Goal: Task Accomplishment & Management: Manage account settings

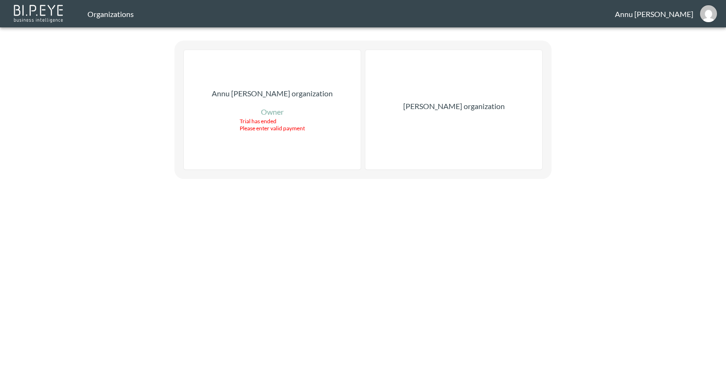
click at [486, 109] on p "[PERSON_NAME] organization" at bounding box center [454, 106] width 102 height 11
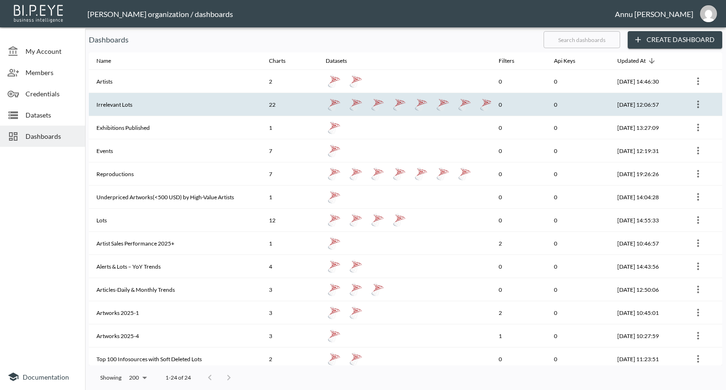
click at [195, 110] on th "Irrelevant Lots" at bounding box center [175, 104] width 173 height 23
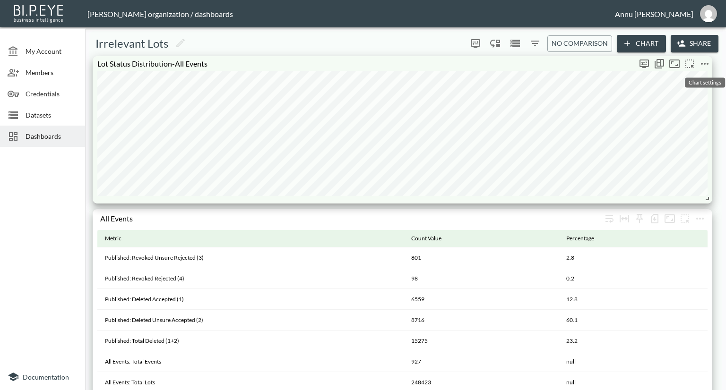
click at [705, 63] on icon "more" at bounding box center [705, 64] width 8 height 2
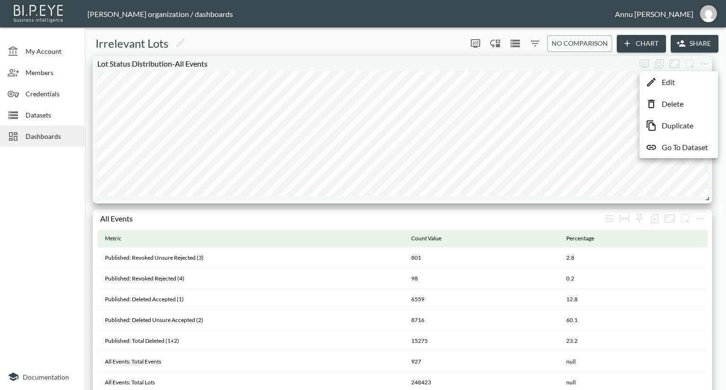
click at [688, 151] on p "Go To Dataset" at bounding box center [685, 147] width 46 height 11
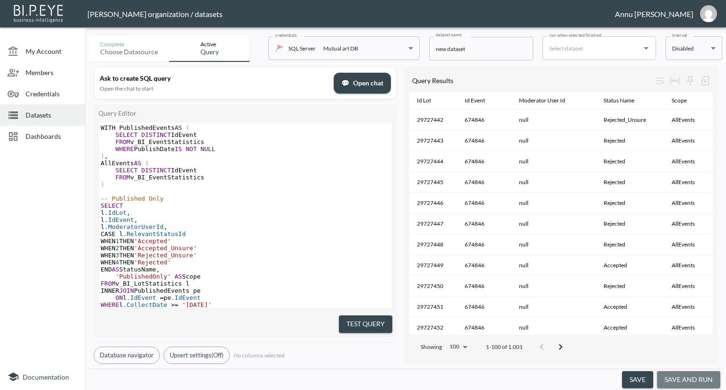
click at [694, 376] on button "save and run" at bounding box center [688, 379] width 63 height 17
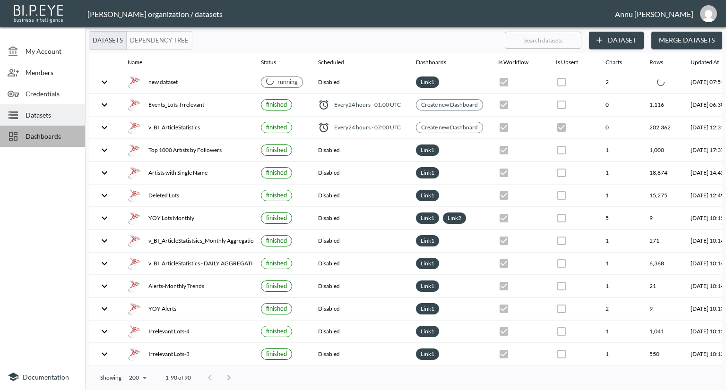
click at [46, 138] on span "Dashboards" at bounding box center [52, 136] width 52 height 10
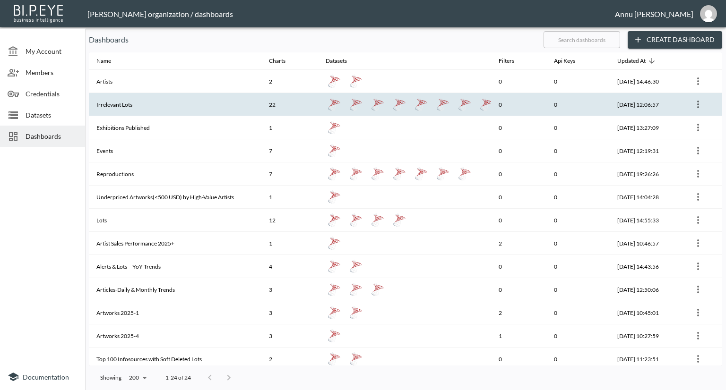
click at [137, 112] on th "Irrelevant Lots" at bounding box center [175, 104] width 173 height 23
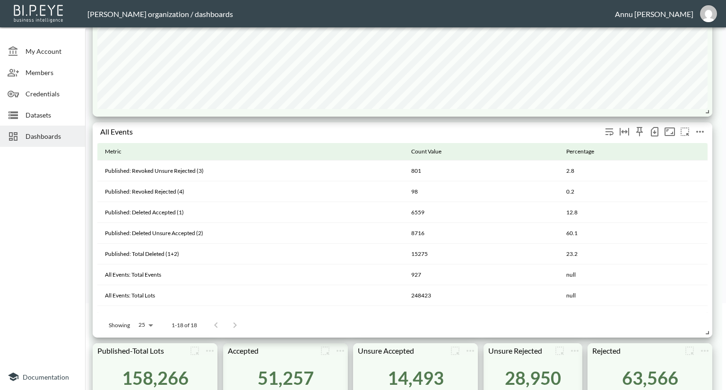
scroll to position [47, 0]
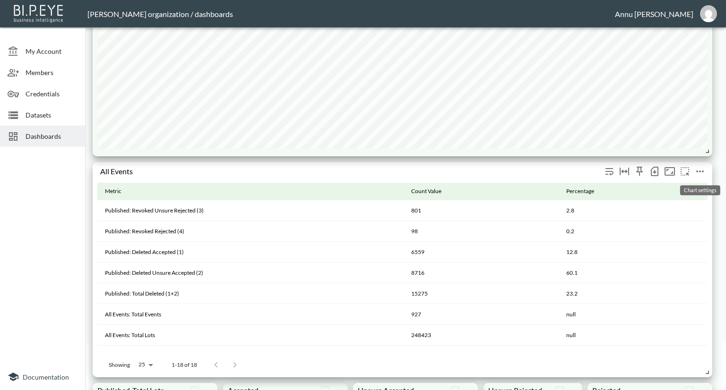
click at [699, 171] on icon "more" at bounding box center [700, 172] width 8 height 2
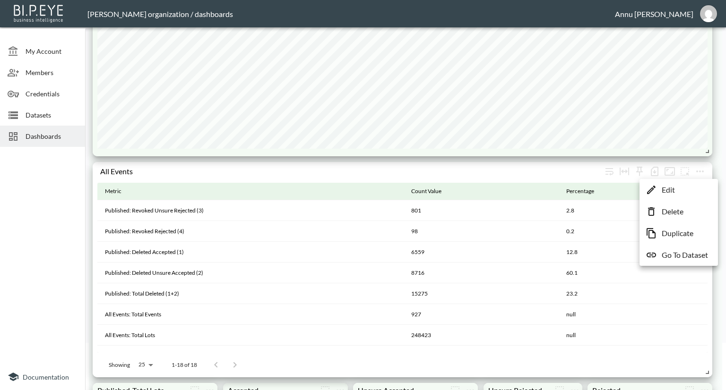
click at [691, 258] on p "Go To Dataset" at bounding box center [685, 255] width 46 height 11
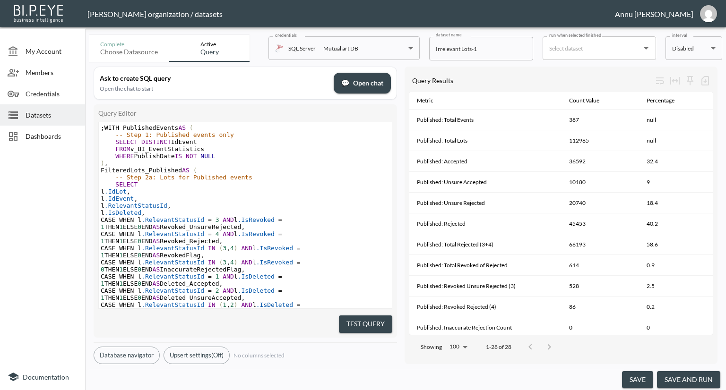
click at [715, 382] on button "save and run" at bounding box center [688, 379] width 63 height 17
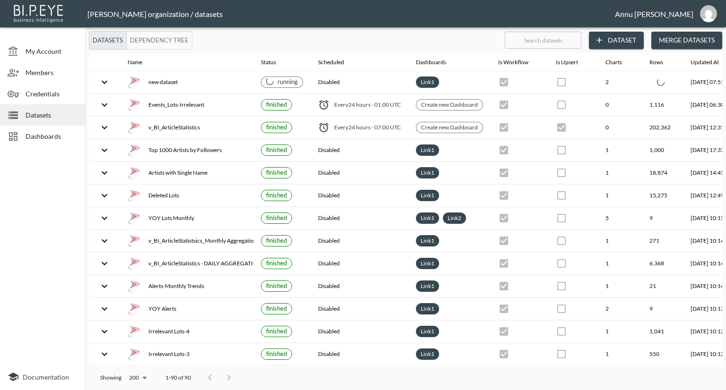
checkbox input "false"
checkbox input "true"
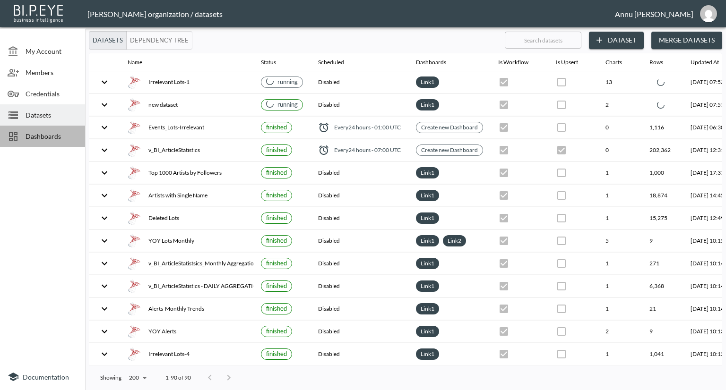
click at [74, 135] on span "Dashboards" at bounding box center [52, 136] width 52 height 10
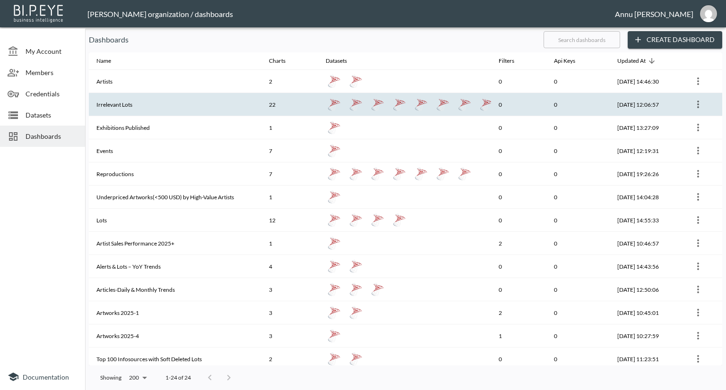
click at [131, 104] on th "Irrelevant Lots" at bounding box center [175, 104] width 173 height 23
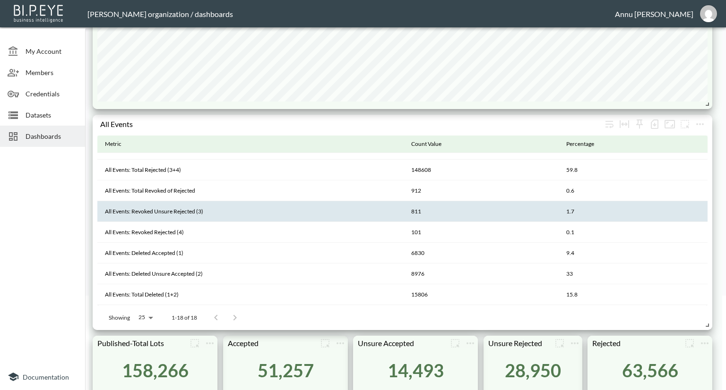
scroll to position [284, 0]
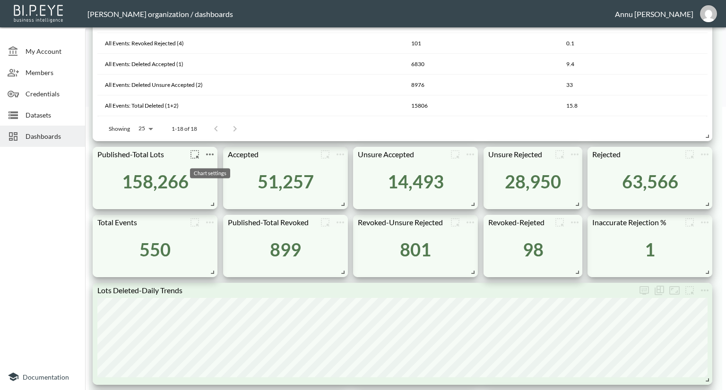
click at [212, 154] on icon "more" at bounding box center [209, 154] width 11 height 11
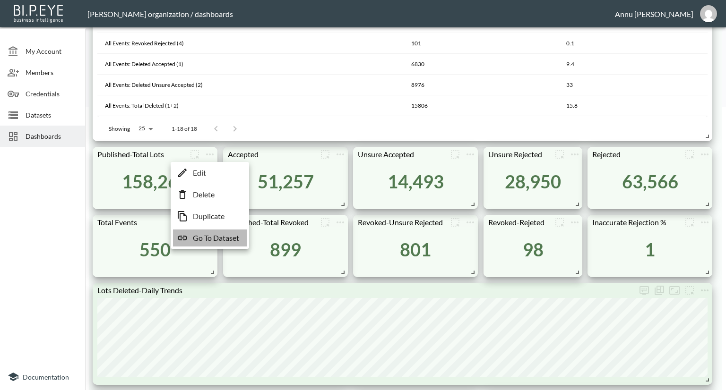
click at [227, 237] on p "Go To Dataset" at bounding box center [216, 238] width 46 height 11
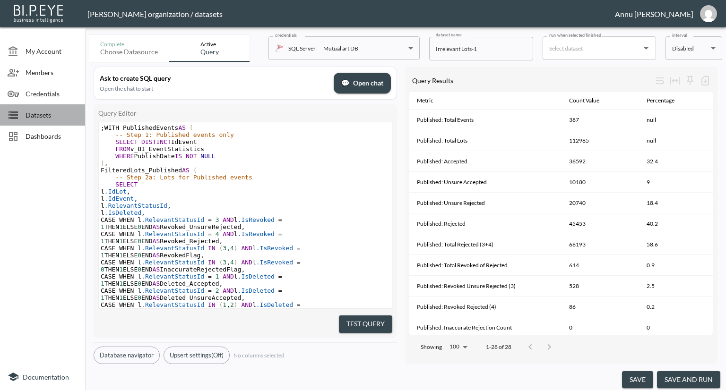
click at [53, 121] on div "Datasets" at bounding box center [42, 114] width 85 height 21
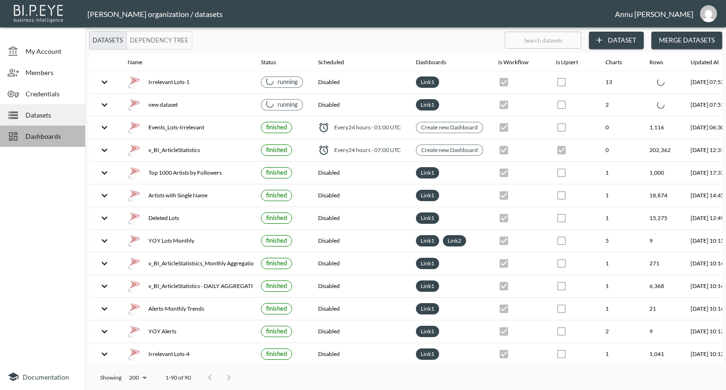
click at [57, 138] on span "Dashboards" at bounding box center [52, 136] width 52 height 10
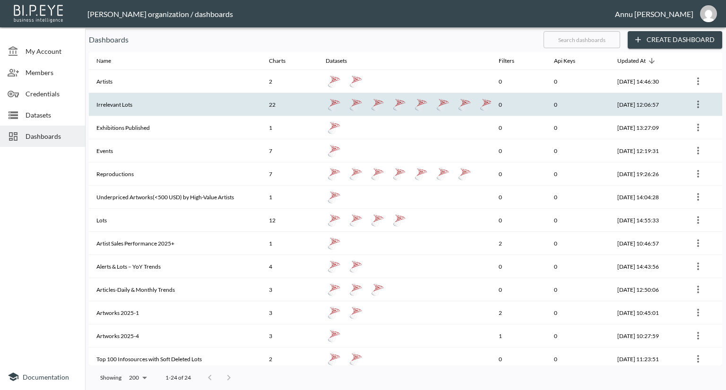
click at [134, 112] on th "Irrelevant Lots" at bounding box center [175, 104] width 173 height 23
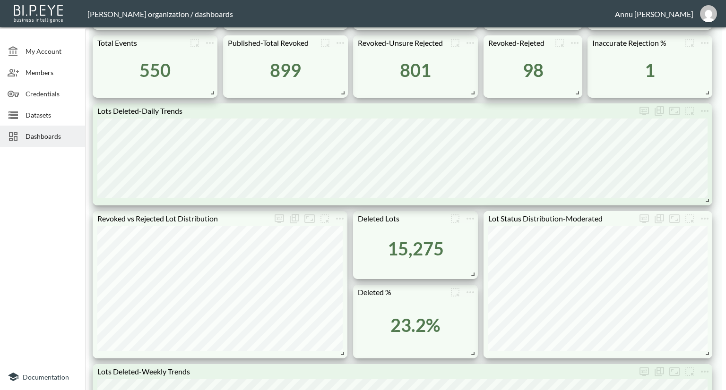
scroll to position [425, 0]
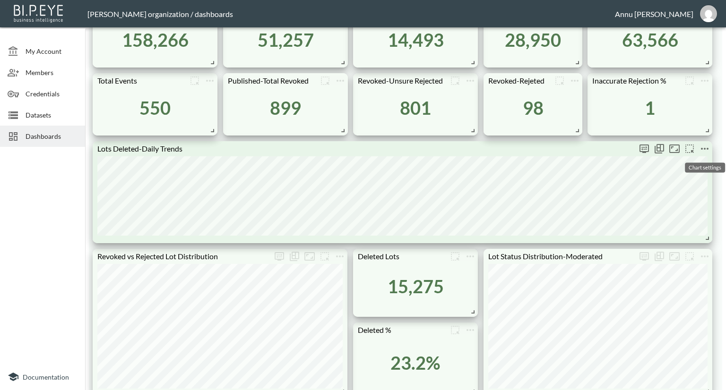
click at [707, 152] on icon "more" at bounding box center [704, 148] width 11 height 11
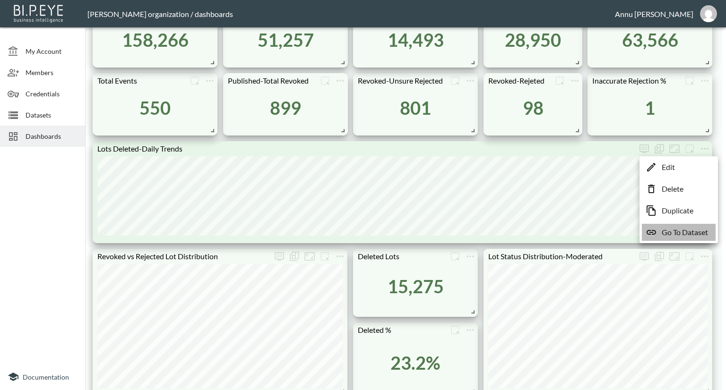
click at [691, 233] on p "Go To Dataset" at bounding box center [685, 232] width 46 height 11
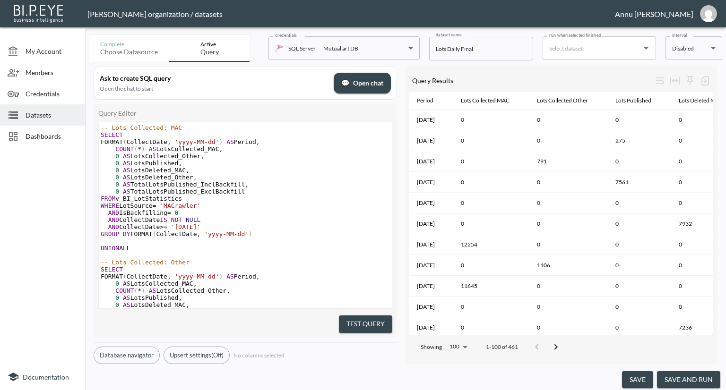
click at [49, 116] on span "Datasets" at bounding box center [52, 115] width 52 height 10
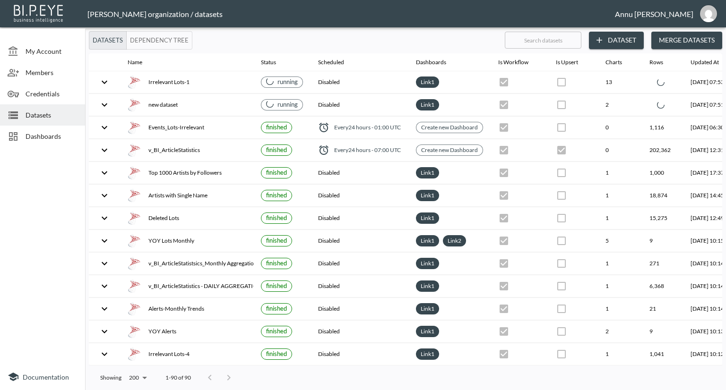
click at [59, 141] on span "Dashboards" at bounding box center [52, 136] width 52 height 10
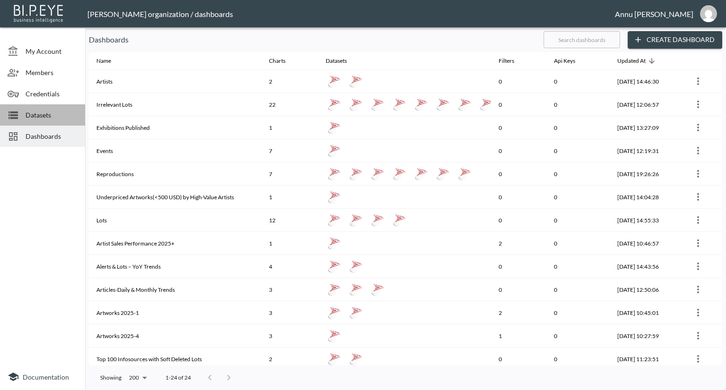
click at [60, 118] on span "Datasets" at bounding box center [52, 115] width 52 height 10
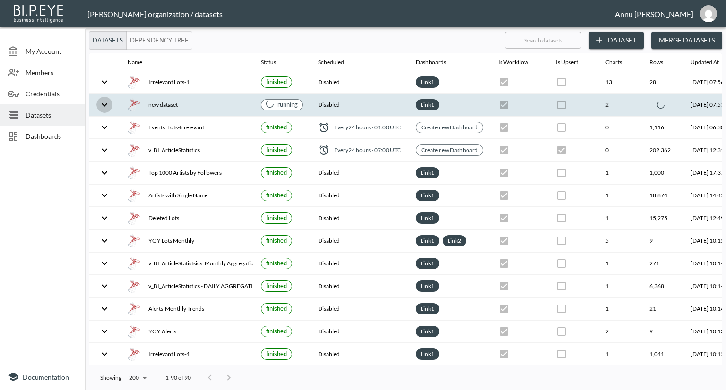
click at [106, 104] on icon "expand row" at bounding box center [105, 104] width 6 height 3
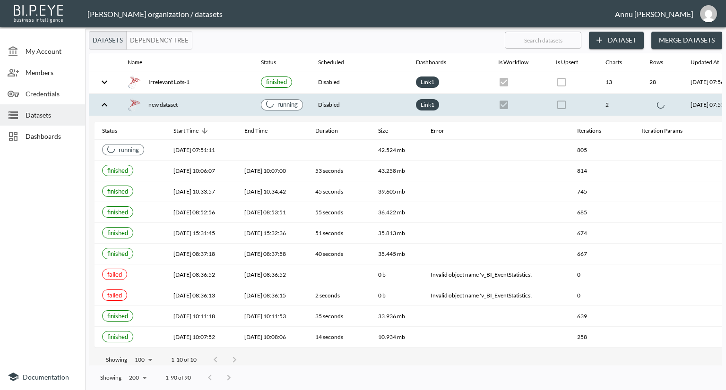
scroll to position [0, 66]
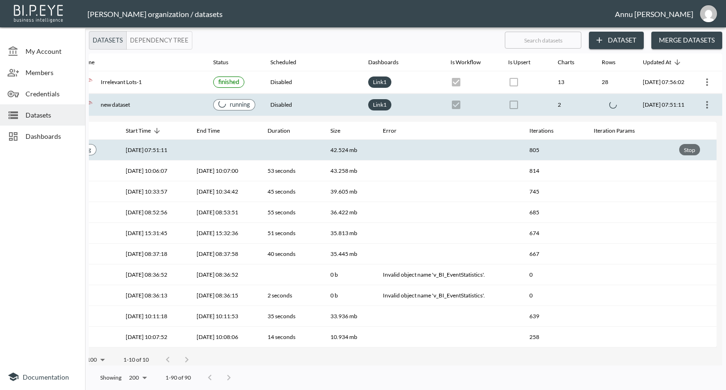
click at [692, 147] on div "Stop" at bounding box center [689, 150] width 15 height 12
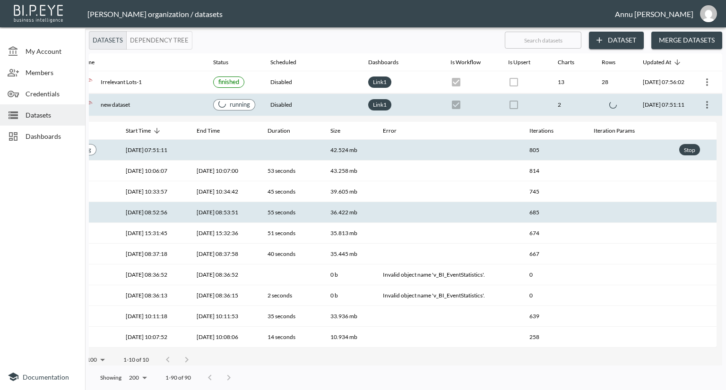
scroll to position [0, 55]
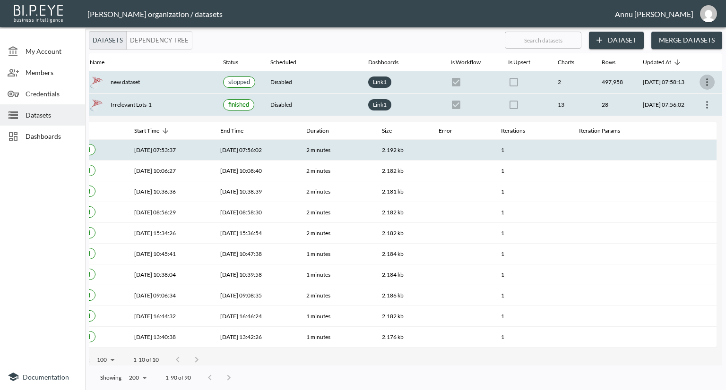
click at [707, 78] on icon "more" at bounding box center [706, 82] width 11 height 11
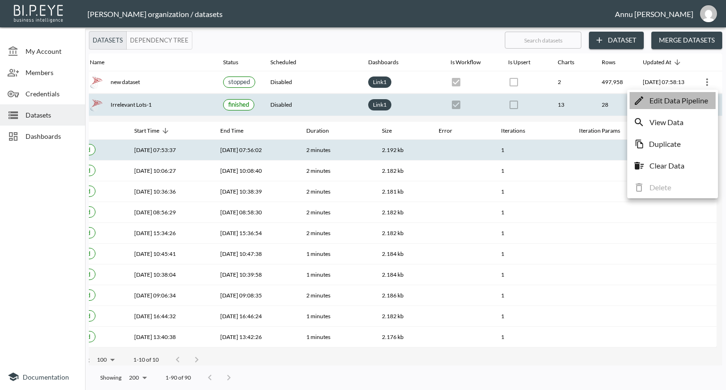
click at [667, 98] on p "Edit Data Pipeline" at bounding box center [678, 100] width 59 height 11
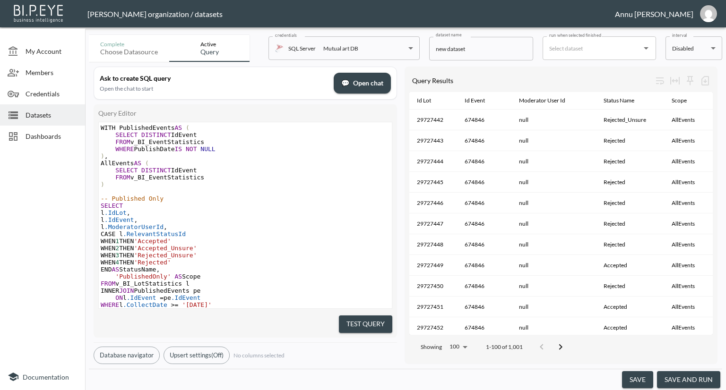
click at [691, 376] on button "save and run" at bounding box center [688, 379] width 63 height 17
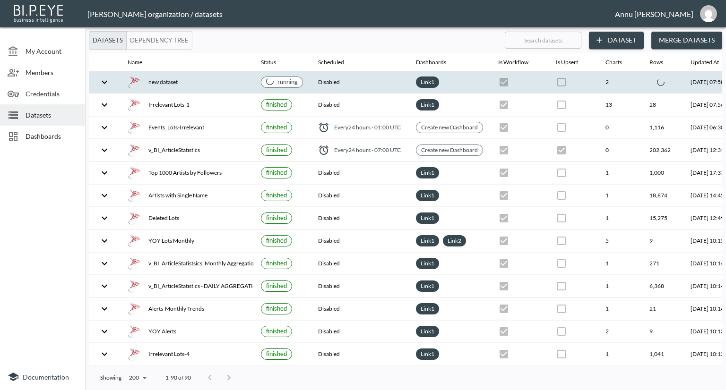
click at [99, 81] on icon "expand row" at bounding box center [104, 82] width 11 height 11
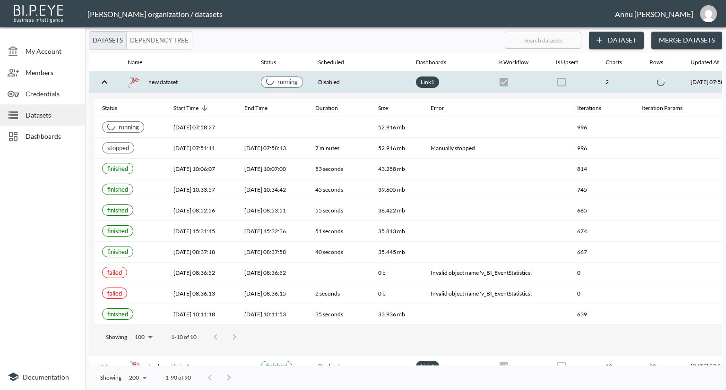
click at [43, 135] on span "Dashboards" at bounding box center [52, 136] width 52 height 10
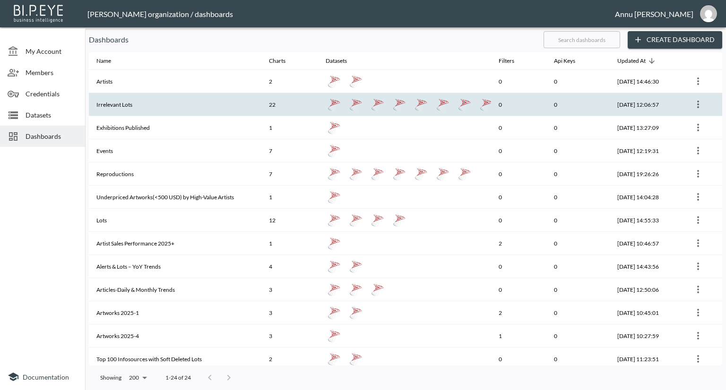
click at [104, 107] on th "Irrelevant Lots" at bounding box center [175, 104] width 173 height 23
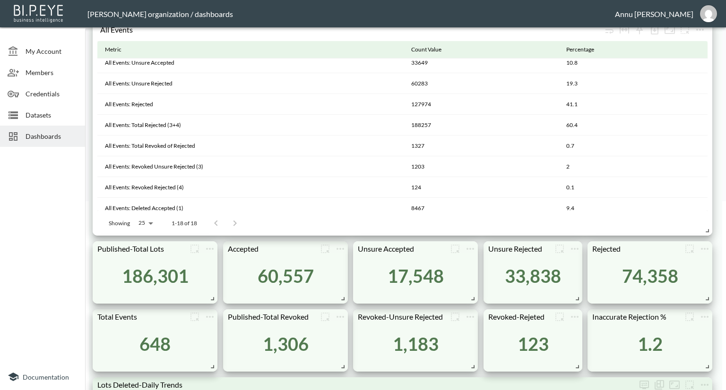
scroll to position [222, 0]
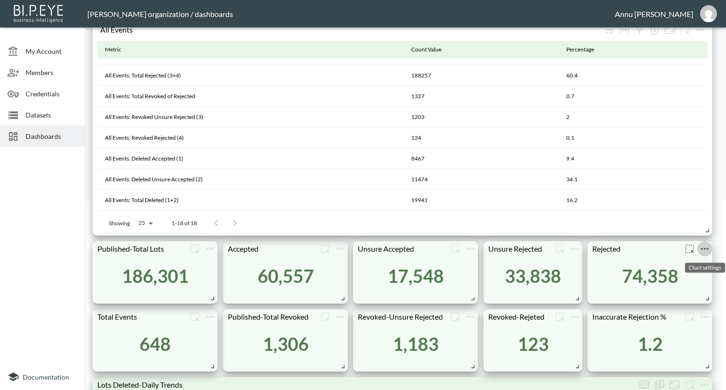
click at [701, 250] on icon "more" at bounding box center [704, 248] width 11 height 11
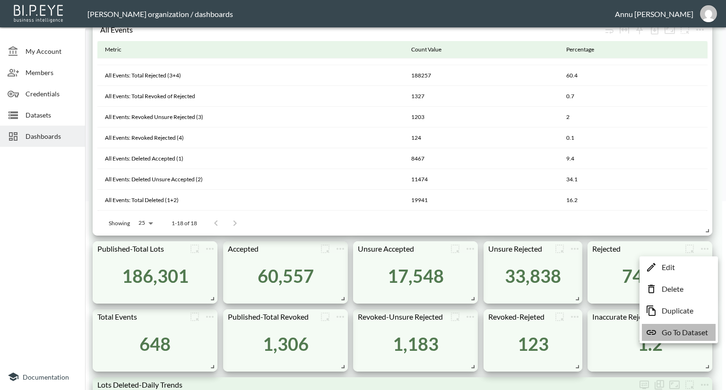
click at [692, 333] on p "Go To Dataset" at bounding box center [685, 332] width 46 height 11
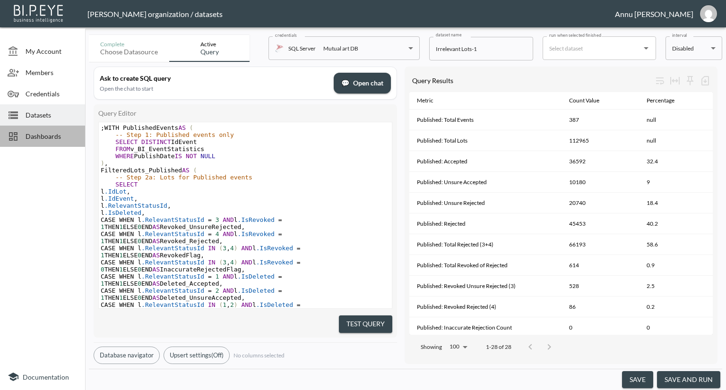
click at [51, 130] on div "Dashboards" at bounding box center [42, 136] width 85 height 21
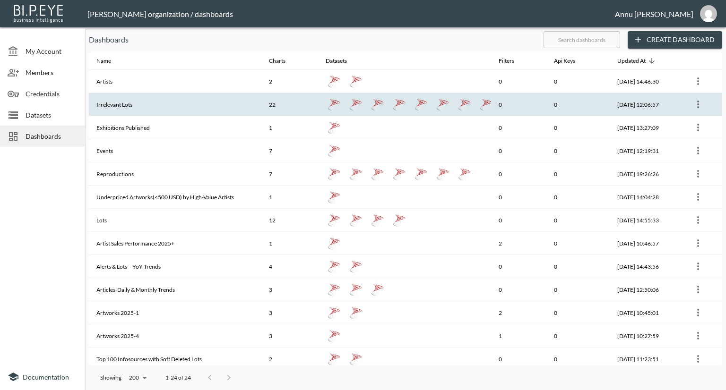
click at [124, 100] on th "Irrelevant Lots" at bounding box center [175, 104] width 173 height 23
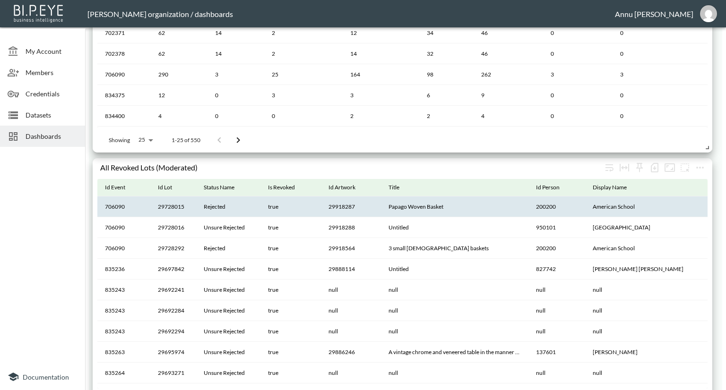
scroll to position [1087, 0]
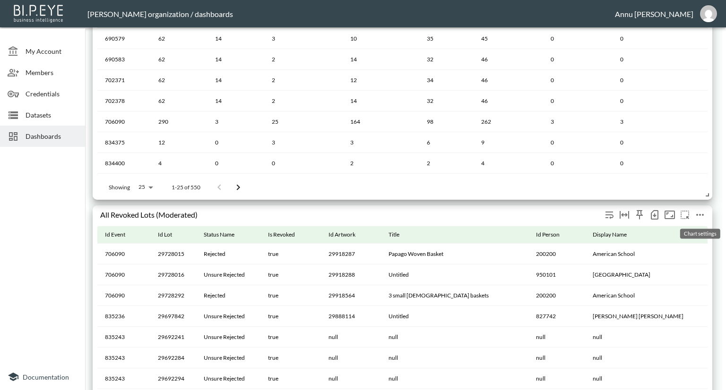
click at [700, 216] on icon "more" at bounding box center [699, 214] width 11 height 11
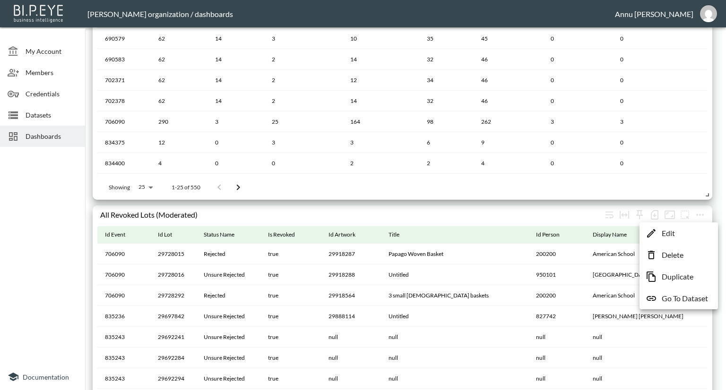
click at [686, 299] on p "Go To Dataset" at bounding box center [685, 298] width 46 height 11
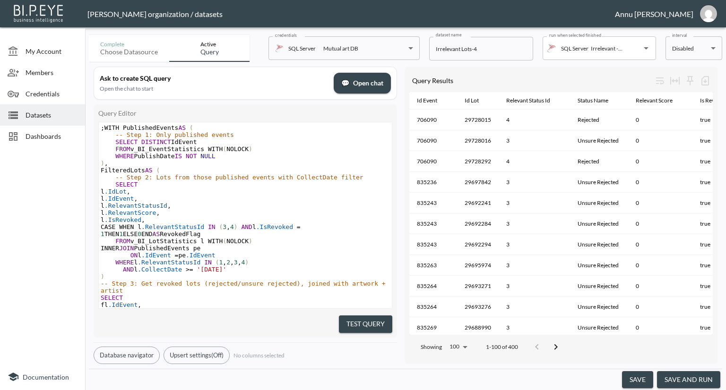
click at [690, 375] on button "save and run" at bounding box center [688, 379] width 63 height 17
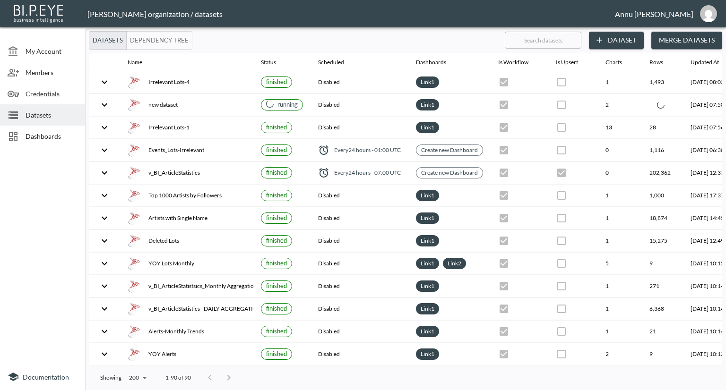
click at [69, 129] on div "Dashboards" at bounding box center [42, 136] width 85 height 21
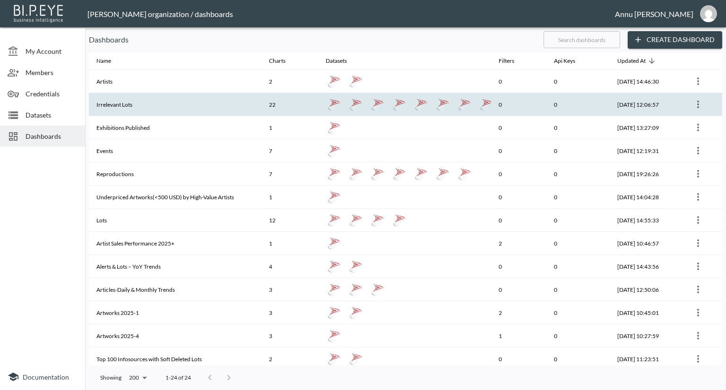
click at [214, 112] on th "Irrelevant Lots" at bounding box center [175, 104] width 173 height 23
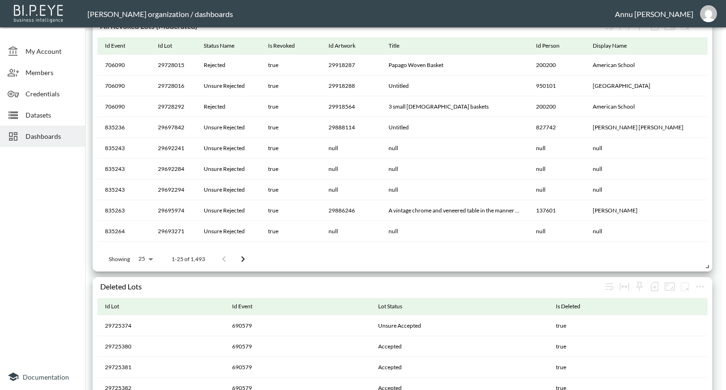
scroll to position [1448, 0]
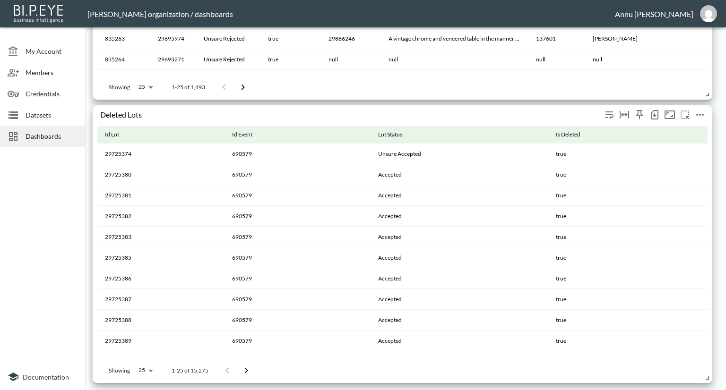
click at [700, 116] on icon "more" at bounding box center [699, 114] width 11 height 11
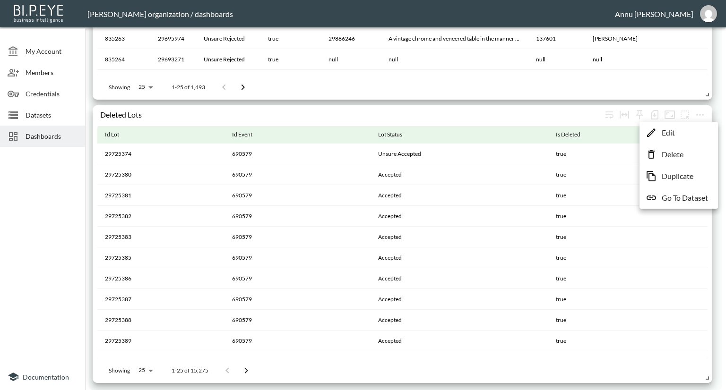
click at [689, 198] on p "Go To Dataset" at bounding box center [685, 197] width 46 height 11
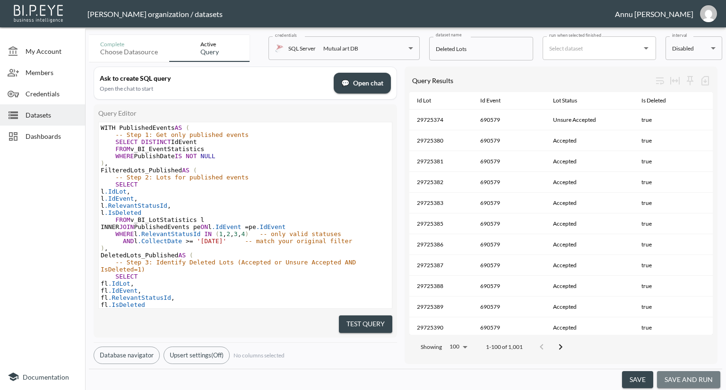
click at [698, 379] on button "save and run" at bounding box center [688, 379] width 63 height 17
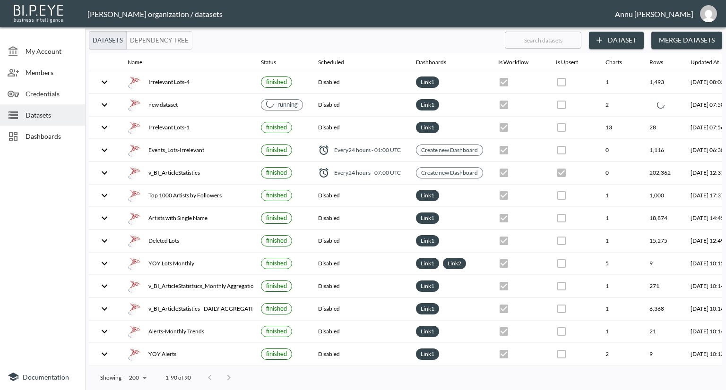
checkbox input "false"
checkbox input "true"
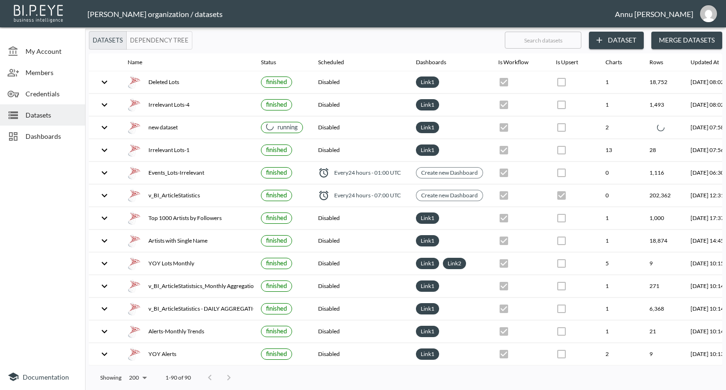
scroll to position [0, 66]
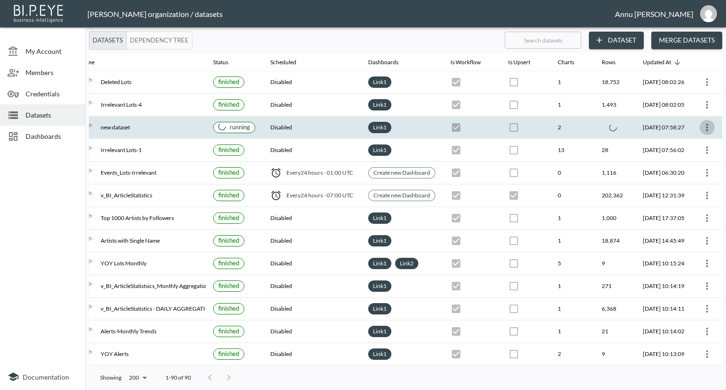
click at [703, 125] on icon "more" at bounding box center [706, 127] width 11 height 11
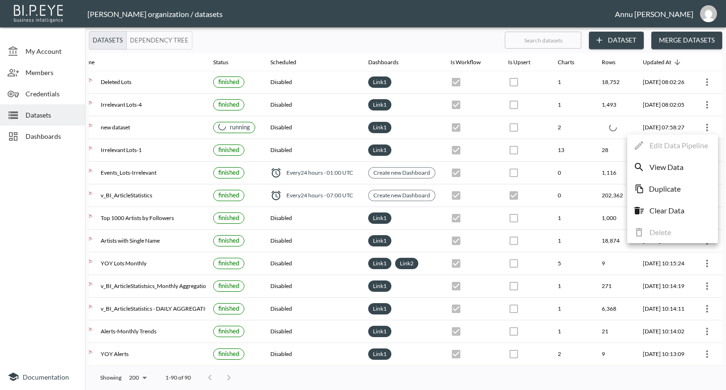
drag, startPoint x: 667, startPoint y: 362, endPoint x: 513, endPoint y: 358, distance: 154.6
click at [522, 361] on div at bounding box center [363, 195] width 726 height 390
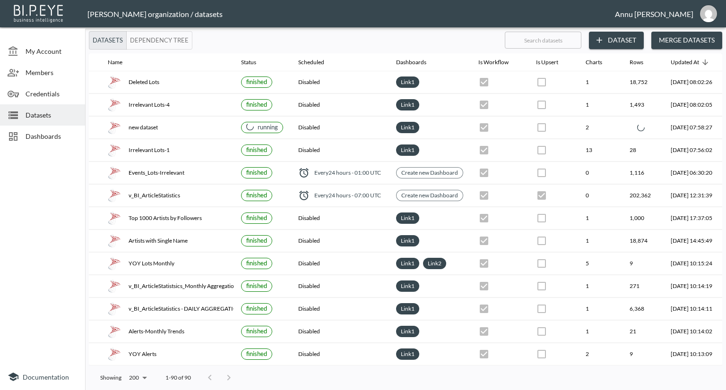
scroll to position [0, 0]
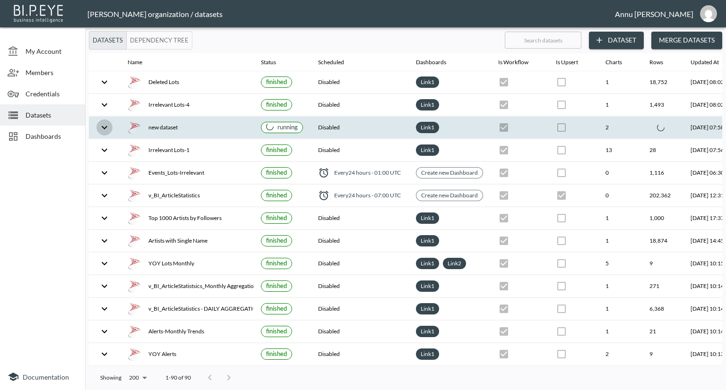
click at [104, 126] on icon "expand row" at bounding box center [104, 127] width 11 height 11
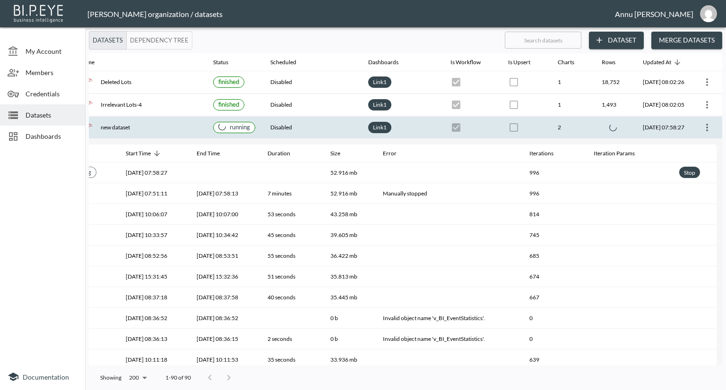
scroll to position [0, 66]
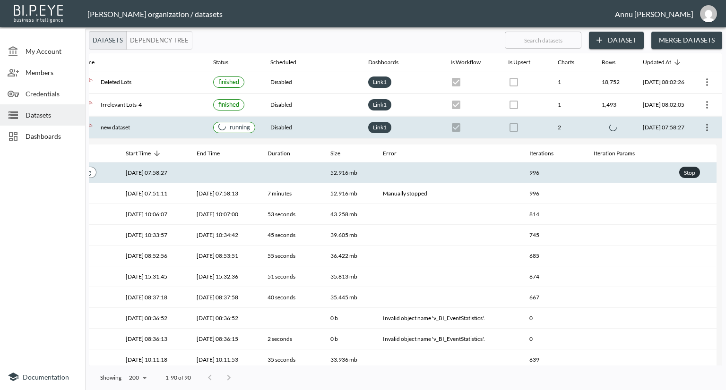
click at [687, 173] on div "Stop" at bounding box center [689, 173] width 15 height 12
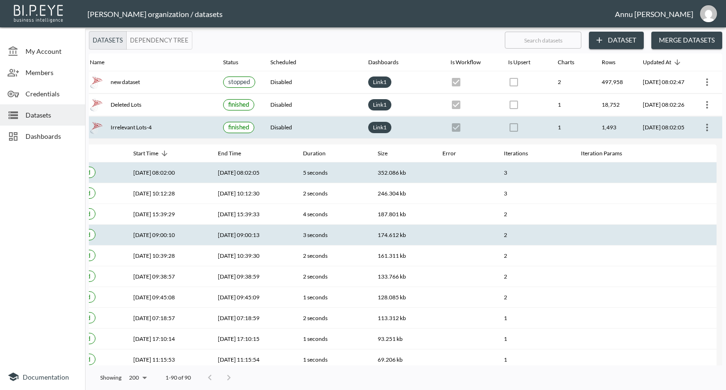
scroll to position [0, 55]
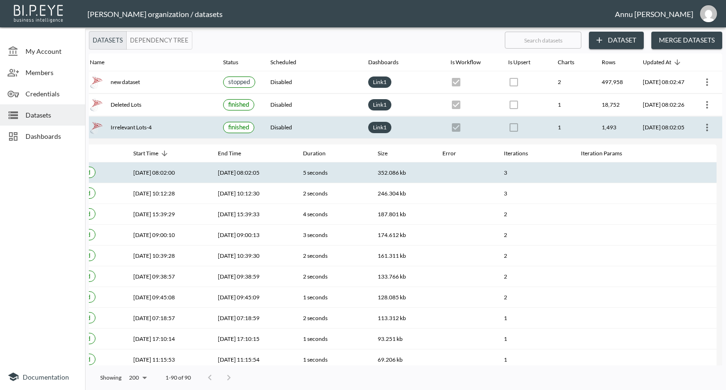
click at [26, 136] on span "Dashboards" at bounding box center [52, 136] width 52 height 10
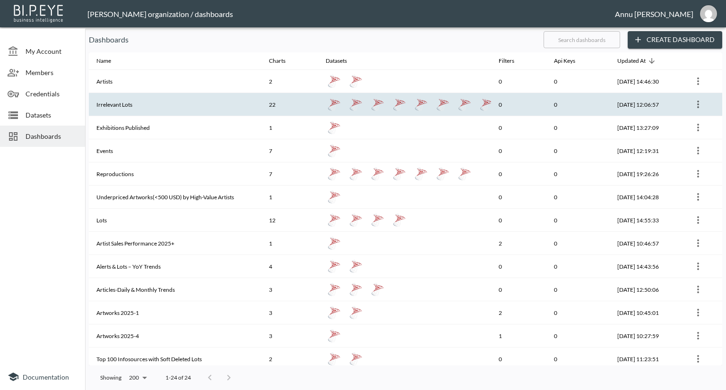
click at [114, 108] on th "Irrelevant Lots" at bounding box center [175, 104] width 173 height 23
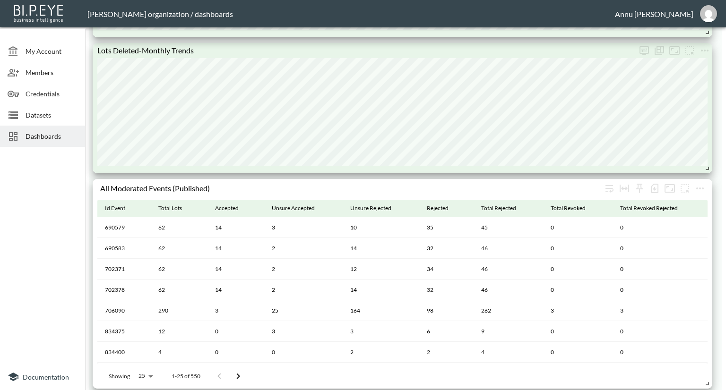
scroll to position [709, 0]
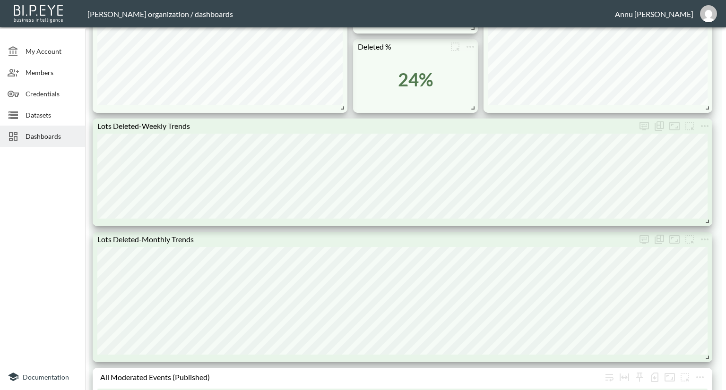
click at [716, 126] on div "Deleted % 24% Revoked-Unsure Rejected 1,183 Lots Deleted-Monthly Trends Revoked…" at bounding box center [405, 235] width 633 height 1783
click at [707, 126] on icon "more" at bounding box center [704, 126] width 11 height 11
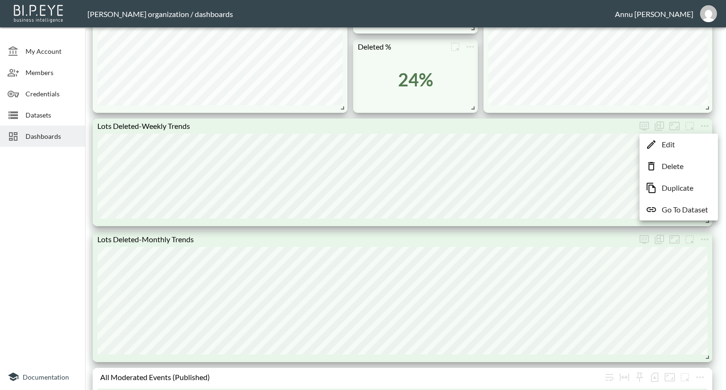
click at [692, 216] on li "Go To Dataset" at bounding box center [679, 209] width 74 height 17
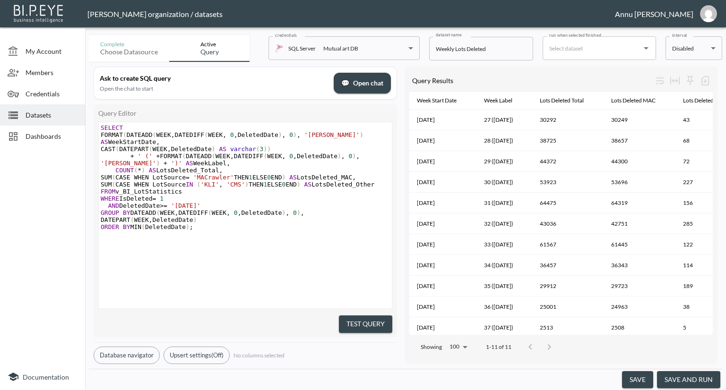
click at [701, 379] on button "save and run" at bounding box center [688, 379] width 63 height 17
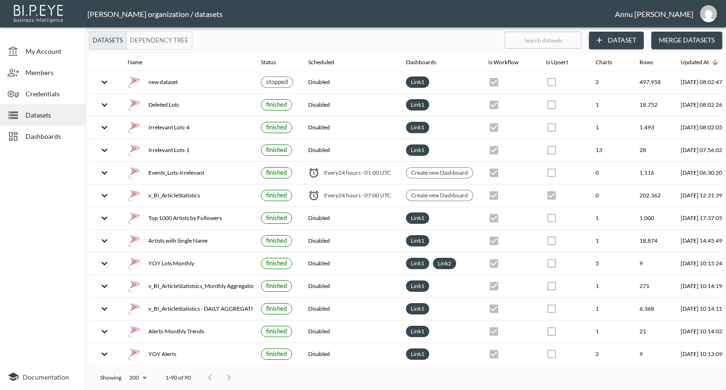
checkbox input "false"
checkbox input "true"
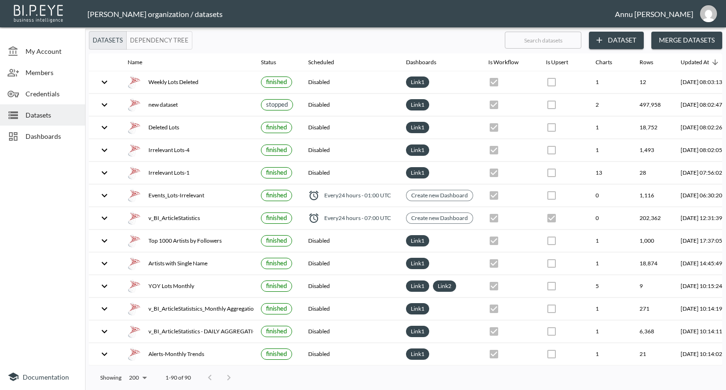
click at [42, 137] on span "Dashboards" at bounding box center [52, 136] width 52 height 10
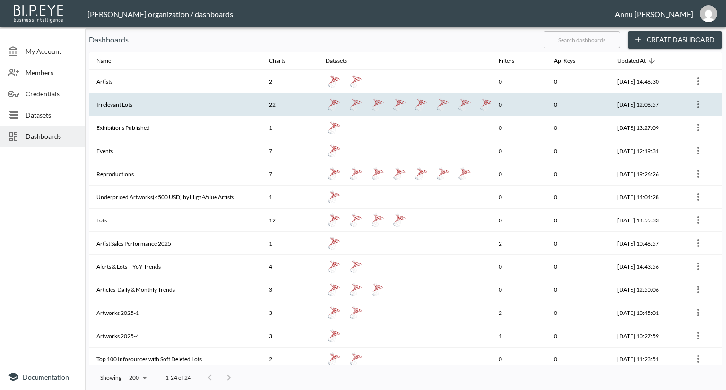
click at [161, 105] on th "Irrelevant Lots" at bounding box center [175, 104] width 173 height 23
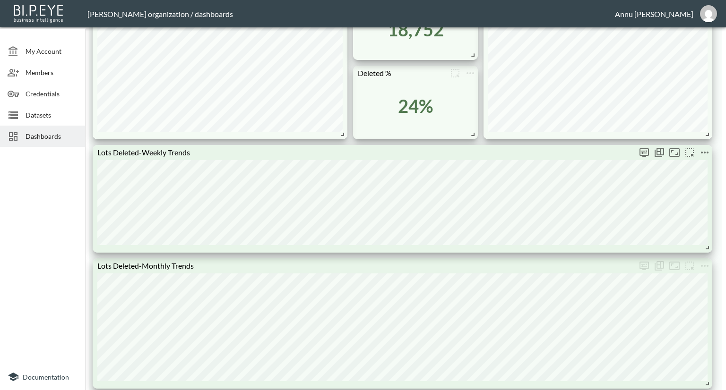
scroll to position [756, 0]
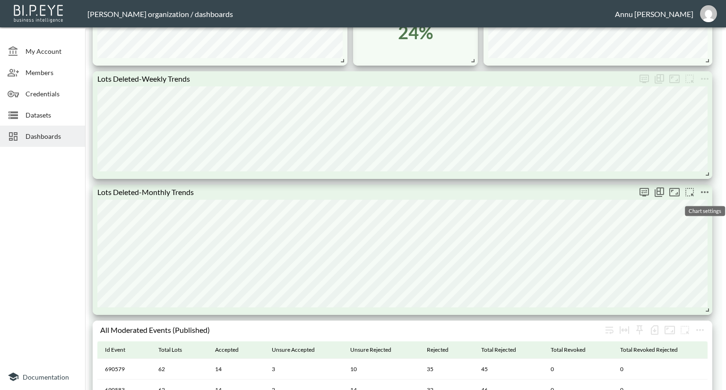
click at [702, 193] on icon "more" at bounding box center [705, 192] width 8 height 2
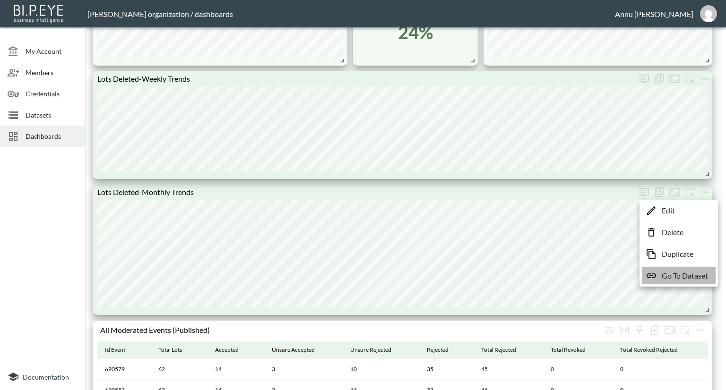
click at [681, 273] on p "Go To Dataset" at bounding box center [685, 275] width 46 height 11
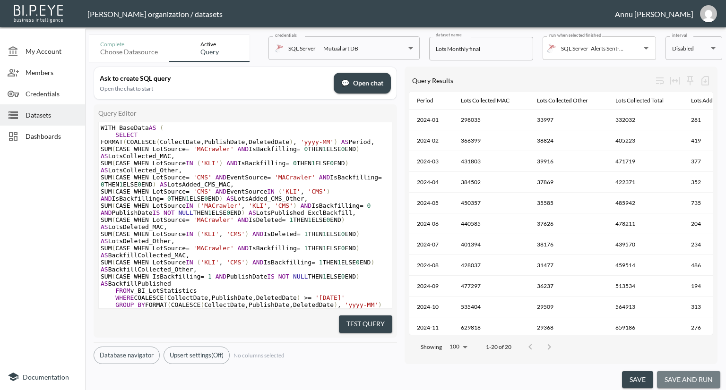
click at [684, 372] on button "save and run" at bounding box center [688, 379] width 63 height 17
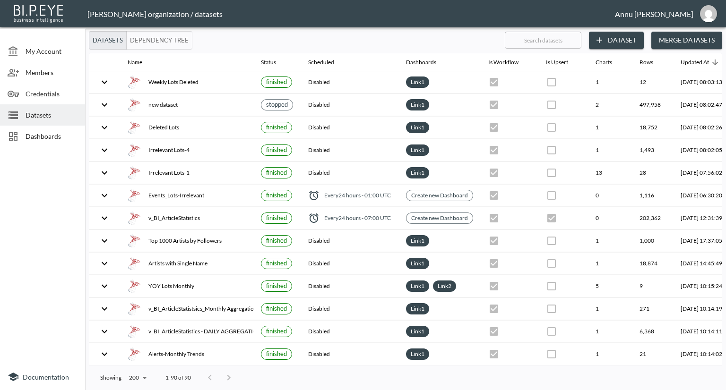
checkbox input "false"
checkbox input "true"
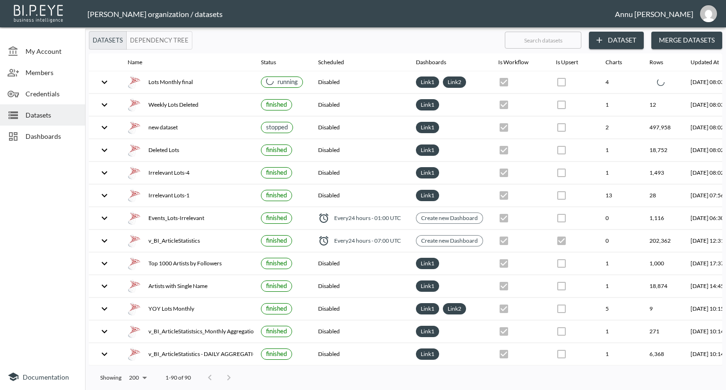
click at [50, 138] on span "Dashboards" at bounding box center [52, 136] width 52 height 10
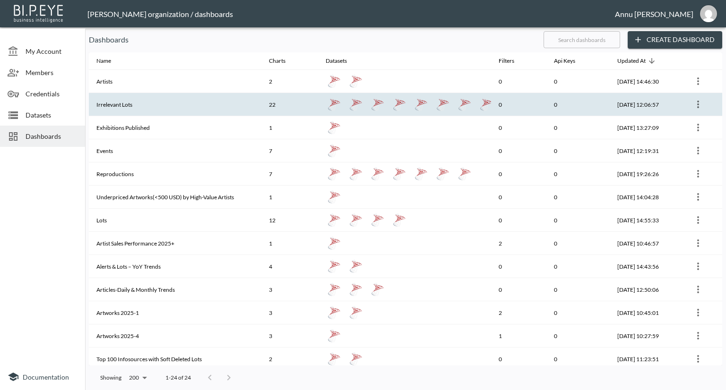
click at [135, 102] on th "Irrelevant Lots" at bounding box center [175, 104] width 173 height 23
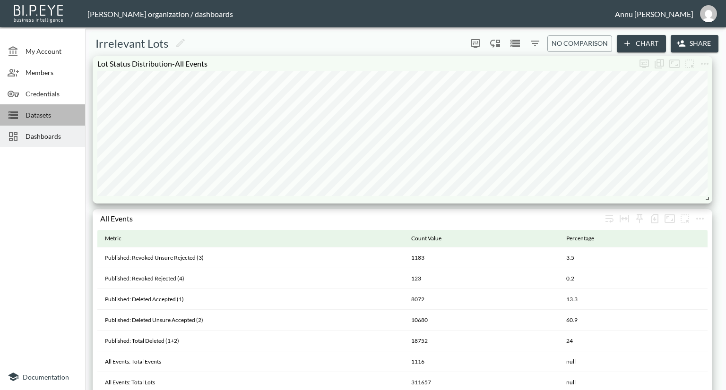
click at [34, 109] on div "Datasets" at bounding box center [42, 114] width 85 height 21
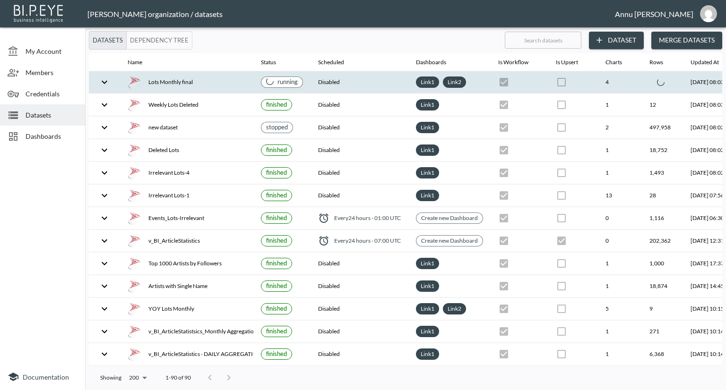
click at [111, 80] on button "expand row" at bounding box center [104, 82] width 16 height 16
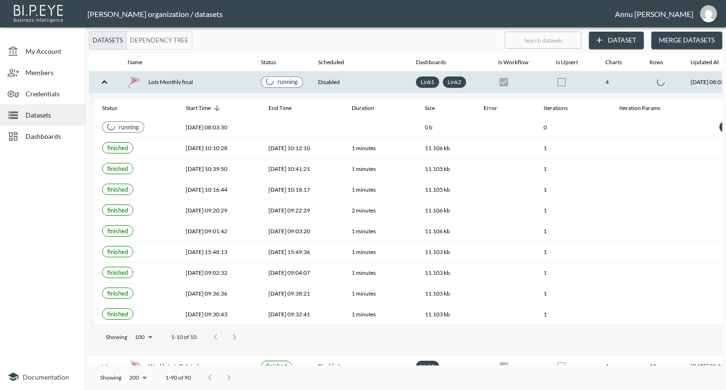
drag, startPoint x: 335, startPoint y: 368, endPoint x: 408, endPoint y: 375, distance: 74.1
click at [408, 375] on div "Showing 200 200 1-90 of 90" at bounding box center [405, 378] width 633 height 25
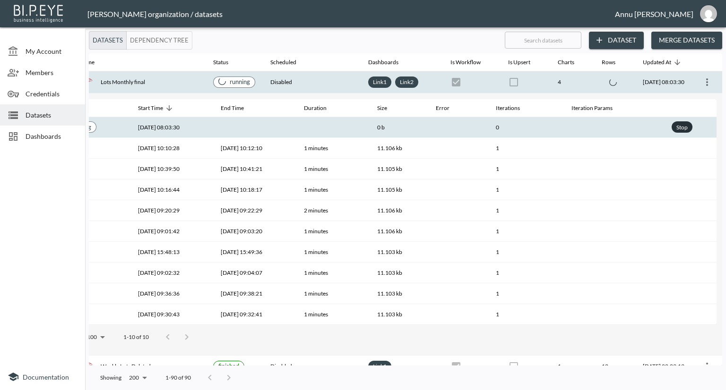
click at [679, 125] on div "Stop" at bounding box center [681, 127] width 15 height 12
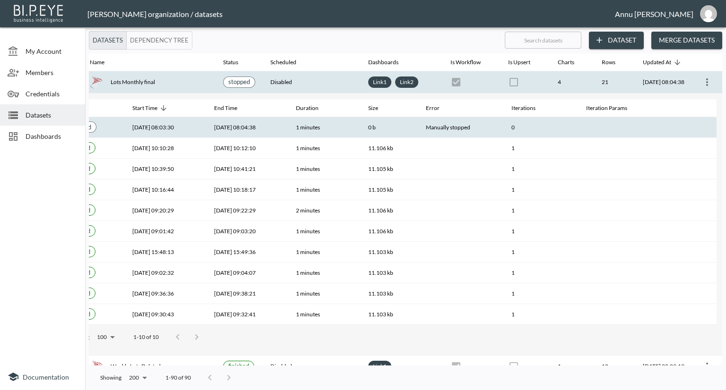
scroll to position [0, 55]
click at [60, 119] on span "Datasets" at bounding box center [52, 115] width 52 height 10
click at [64, 135] on span "Dashboards" at bounding box center [52, 136] width 52 height 10
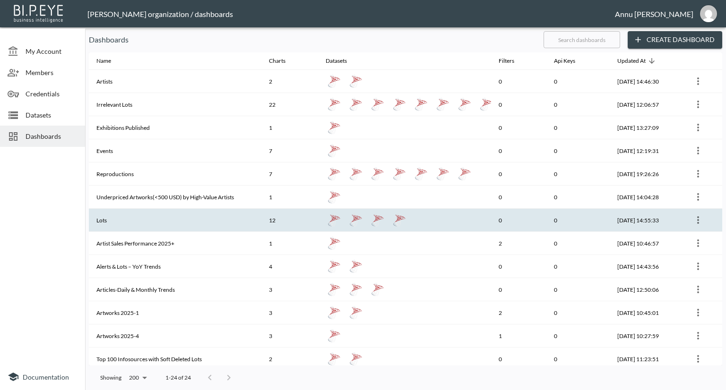
click at [151, 219] on th "Lots" at bounding box center [175, 220] width 173 height 23
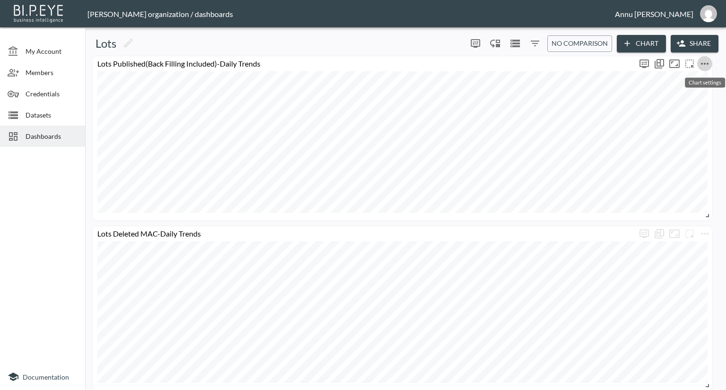
click at [704, 64] on icon "more" at bounding box center [705, 64] width 8 height 2
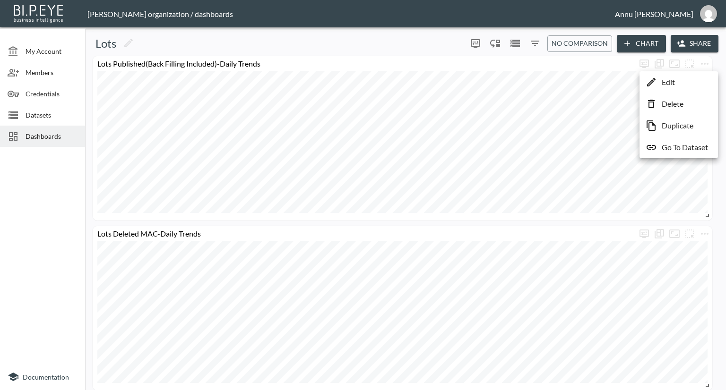
click at [690, 147] on p "Go To Dataset" at bounding box center [685, 147] width 46 height 11
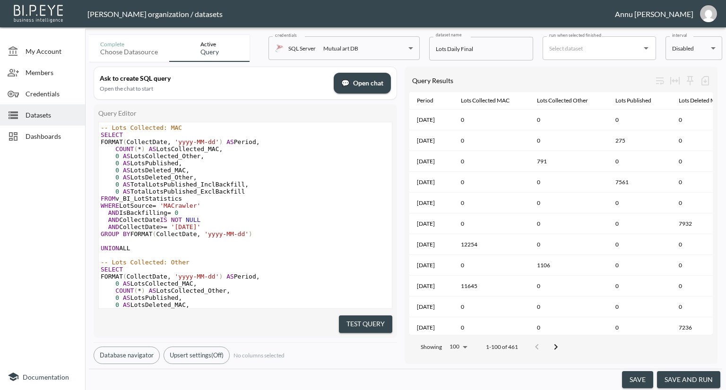
click at [699, 380] on button "save and run" at bounding box center [688, 379] width 63 height 17
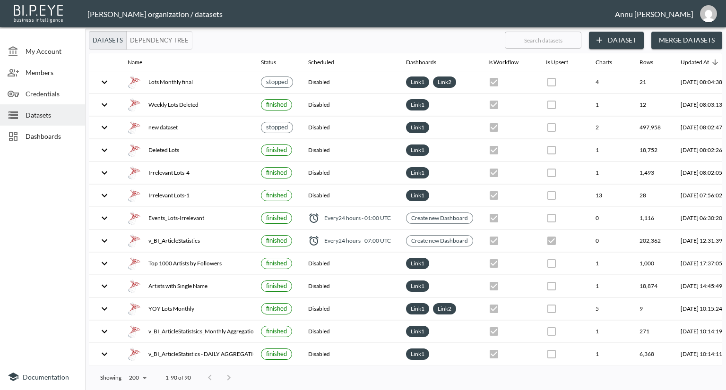
checkbox input "false"
checkbox input "true"
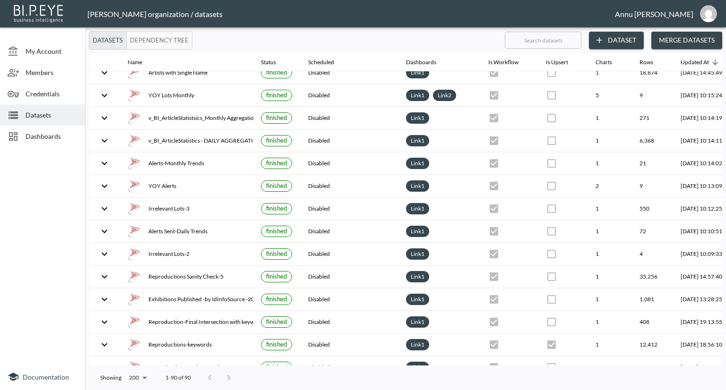
scroll to position [236, 55]
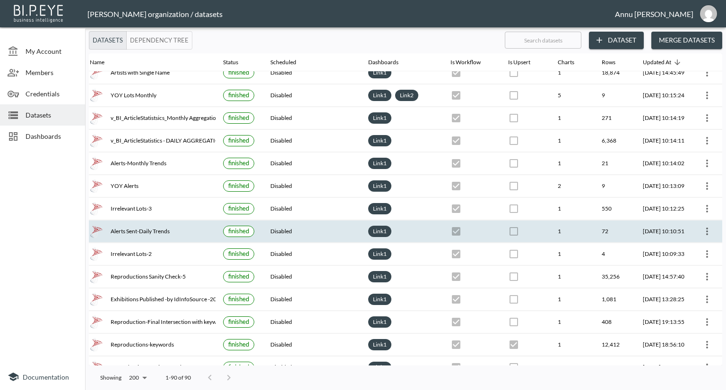
click at [702, 226] on icon "more" at bounding box center [706, 231] width 11 height 11
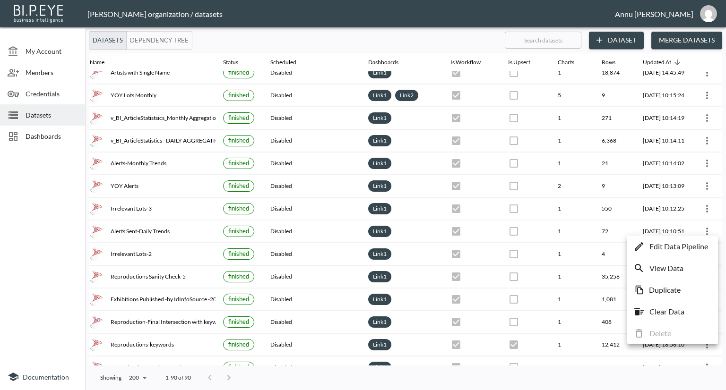
click at [675, 248] on p "Edit Data Pipeline" at bounding box center [678, 246] width 59 height 11
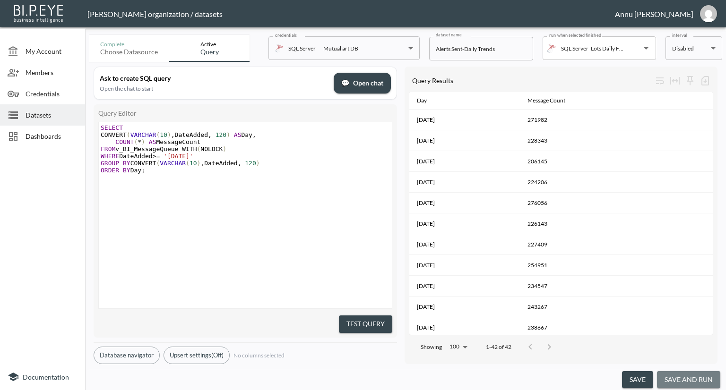
click at [703, 378] on button "save and run" at bounding box center [688, 379] width 63 height 17
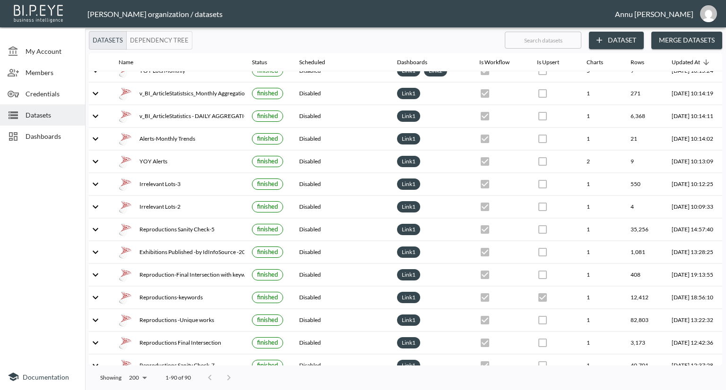
scroll to position [284, 55]
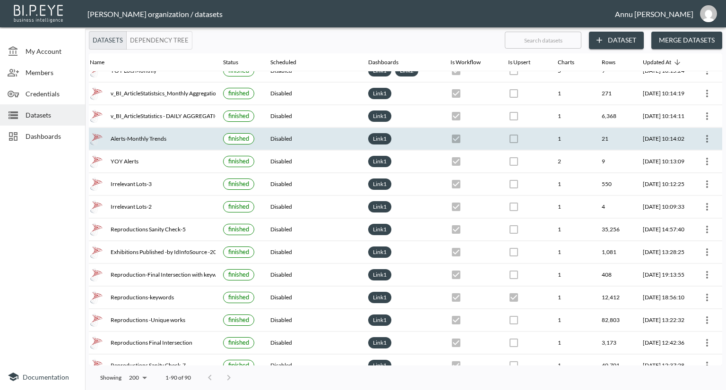
click at [708, 133] on icon "more" at bounding box center [706, 138] width 11 height 11
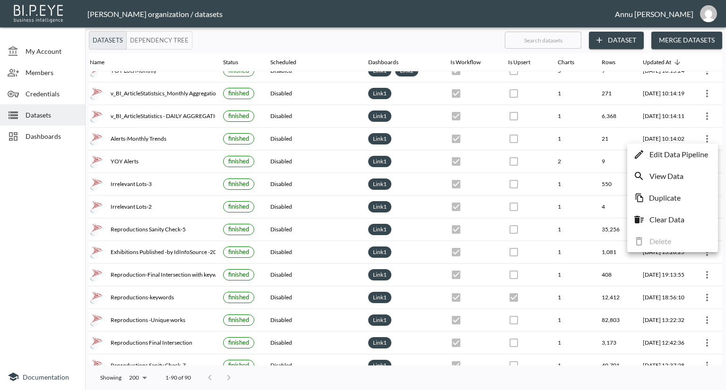
click at [675, 154] on p "Edit Data Pipeline" at bounding box center [678, 154] width 59 height 11
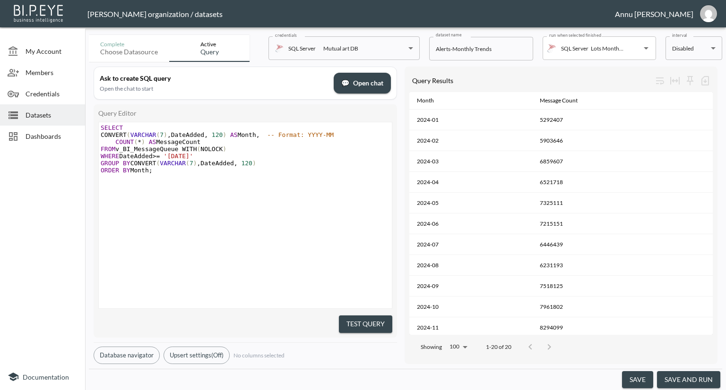
click at [681, 379] on button "save and run" at bounding box center [688, 379] width 63 height 17
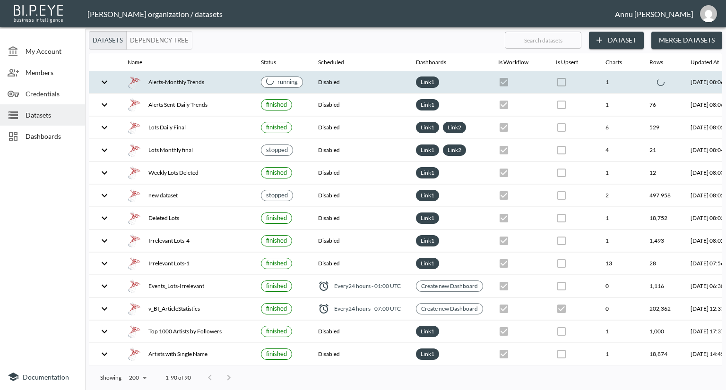
click at [102, 83] on icon "expand row" at bounding box center [104, 82] width 11 height 11
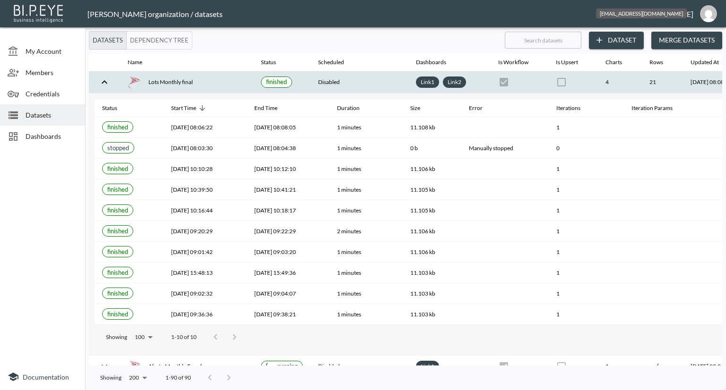
click at [713, 10] on img "annu@mutualart.com" at bounding box center [708, 13] width 17 height 17
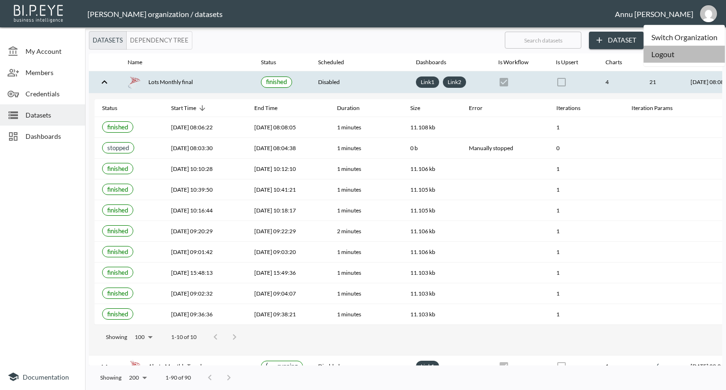
click at [683, 51] on li "Logout" at bounding box center [684, 54] width 81 height 17
